Goal: Transaction & Acquisition: Purchase product/service

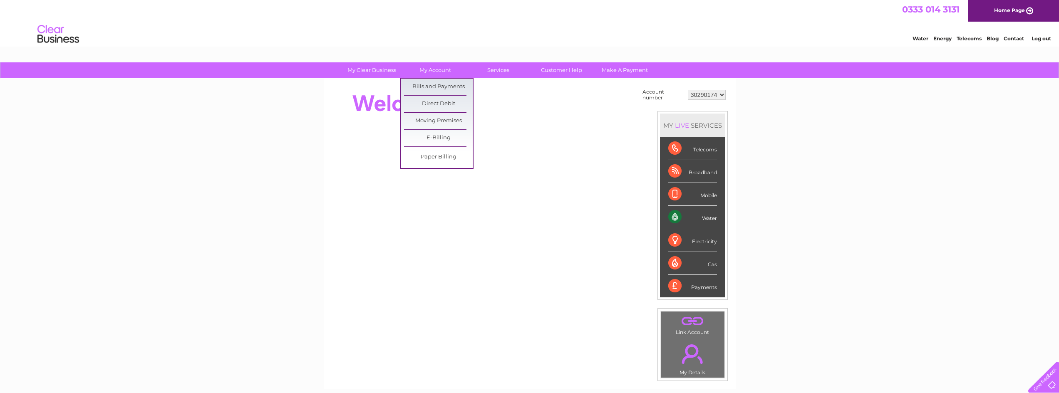
click at [455, 70] on link "My Account" at bounding box center [435, 69] width 69 height 15
click at [449, 84] on link "Bills and Payments" at bounding box center [438, 87] width 69 height 17
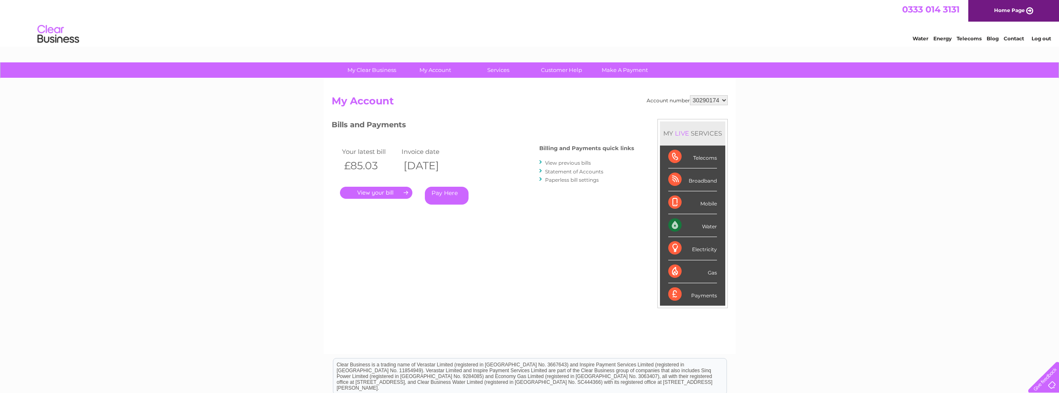
click at [559, 161] on link "View previous bills" at bounding box center [568, 163] width 46 height 6
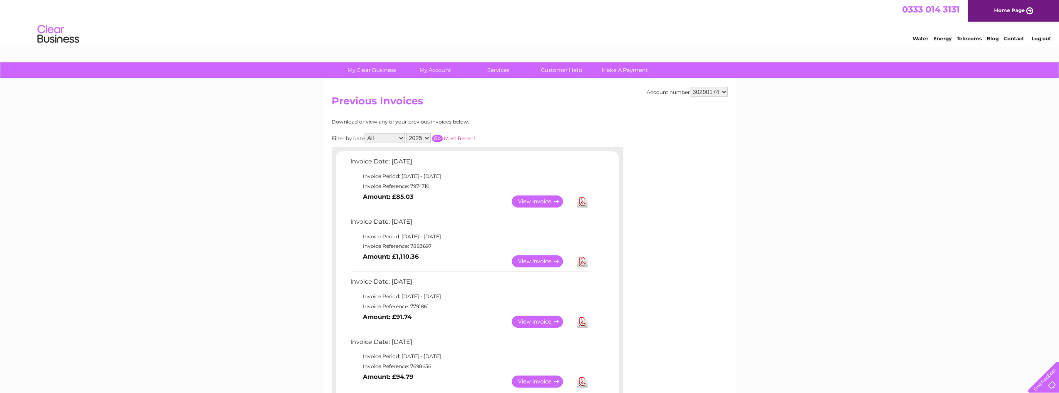
click at [546, 261] on link "View" at bounding box center [542, 262] width 61 height 12
click at [534, 266] on link "View" at bounding box center [542, 262] width 61 height 12
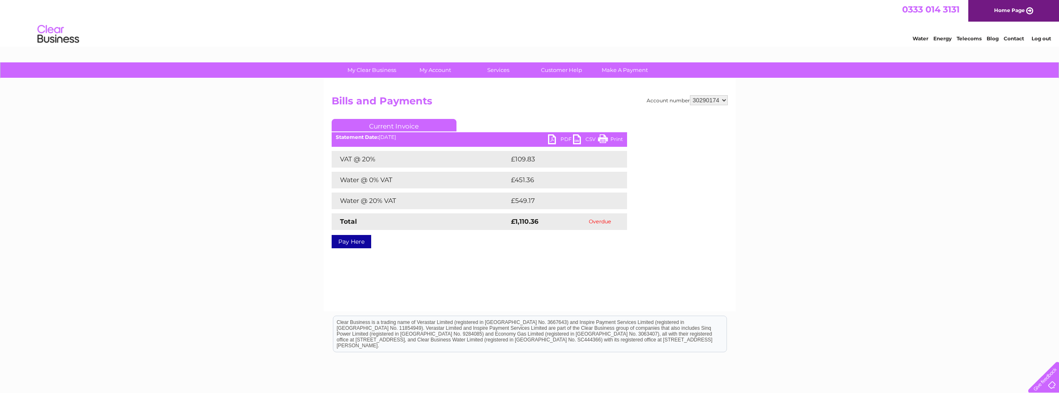
click at [365, 241] on link "Pay Here" at bounding box center [352, 241] width 40 height 13
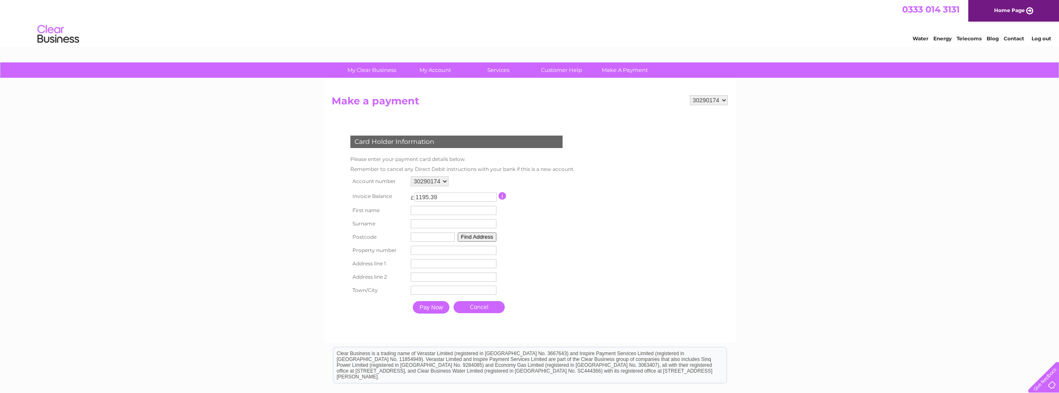
click at [421, 208] on input "text" at bounding box center [454, 210] width 86 height 9
type input "hedy"
type input "sk6 2jy"
click at [441, 239] on input "sk6 2jy" at bounding box center [434, 237] width 44 height 9
click at [466, 238] on button "Find Address" at bounding box center [477, 237] width 39 height 9
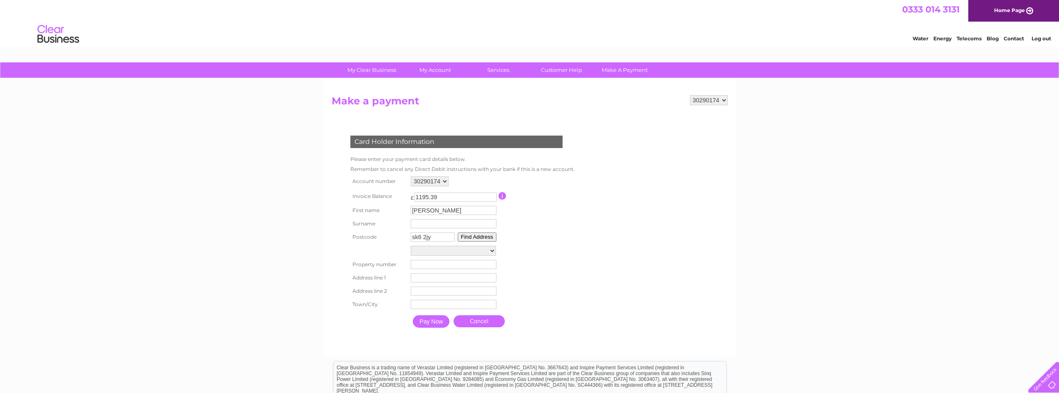
click at [451, 197] on input "1195.39" at bounding box center [455, 197] width 82 height 9
drag, startPoint x: 470, startPoint y: 198, endPoint x: 404, endPoint y: 196, distance: 65.4
click at [404, 196] on tr "Invoice Balance £ 1195.39 This payment facility permits payment of the full out…" at bounding box center [460, 196] width 225 height 15
type input "1000"
click at [550, 253] on td at bounding box center [536, 251] width 74 height 14
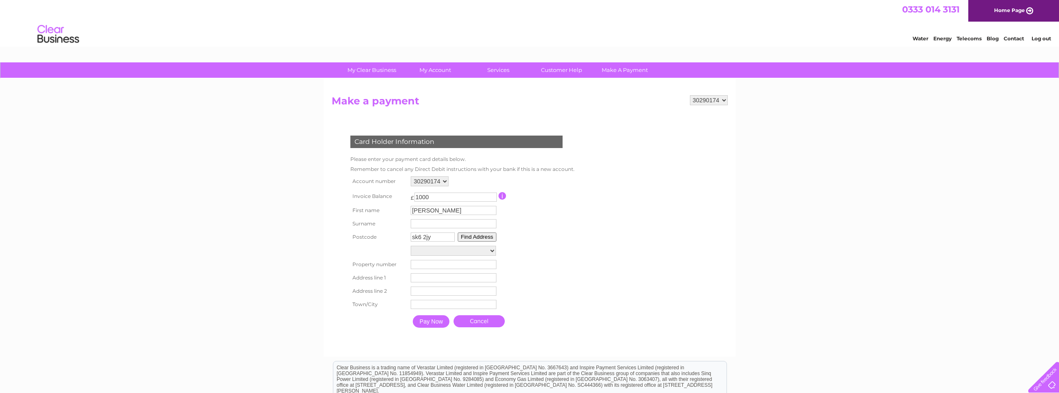
click at [425, 225] on input "text" at bounding box center [454, 223] width 86 height 9
click at [429, 211] on input "hedy" at bounding box center [455, 210] width 86 height 9
click at [563, 74] on link "Customer Help" at bounding box center [561, 69] width 69 height 15
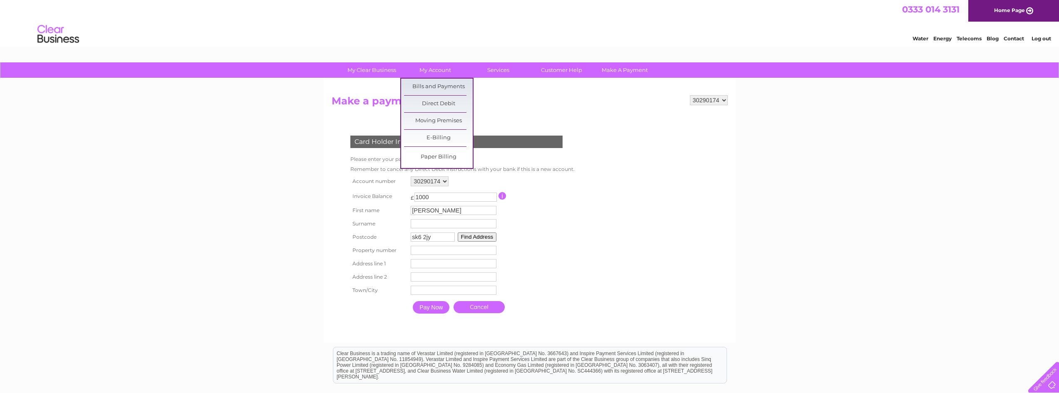
click at [440, 68] on link "My Account" at bounding box center [435, 69] width 69 height 15
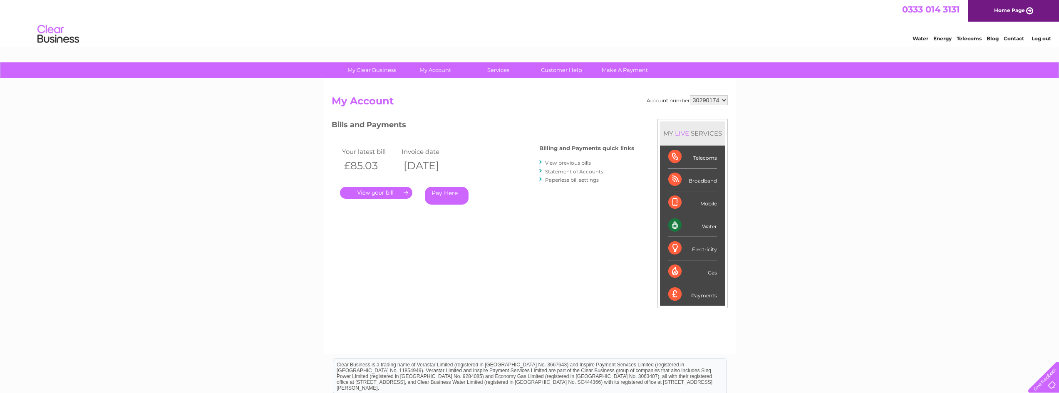
click at [387, 196] on link "." at bounding box center [376, 193] width 72 height 12
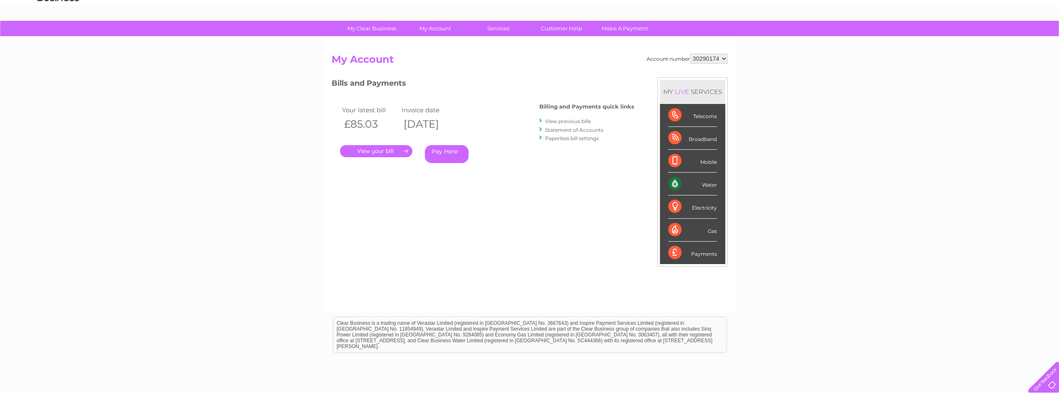
click at [575, 121] on link "View previous bills" at bounding box center [568, 121] width 46 height 6
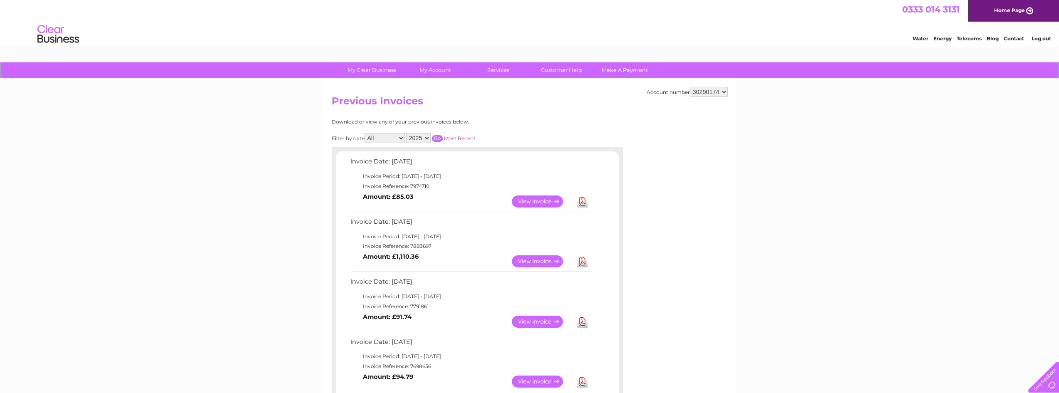
click at [549, 258] on link "View" at bounding box center [542, 262] width 61 height 12
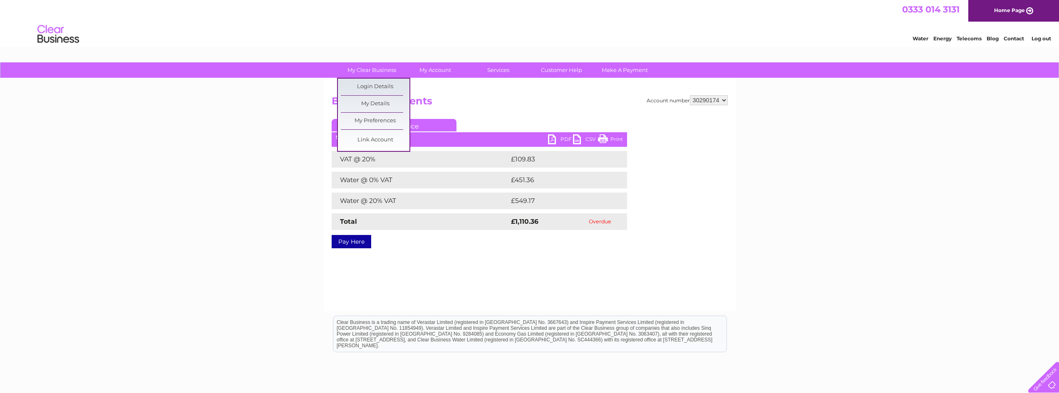
click at [349, 73] on link "My Clear Business" at bounding box center [371, 69] width 69 height 15
